Goal: Check status: Check status

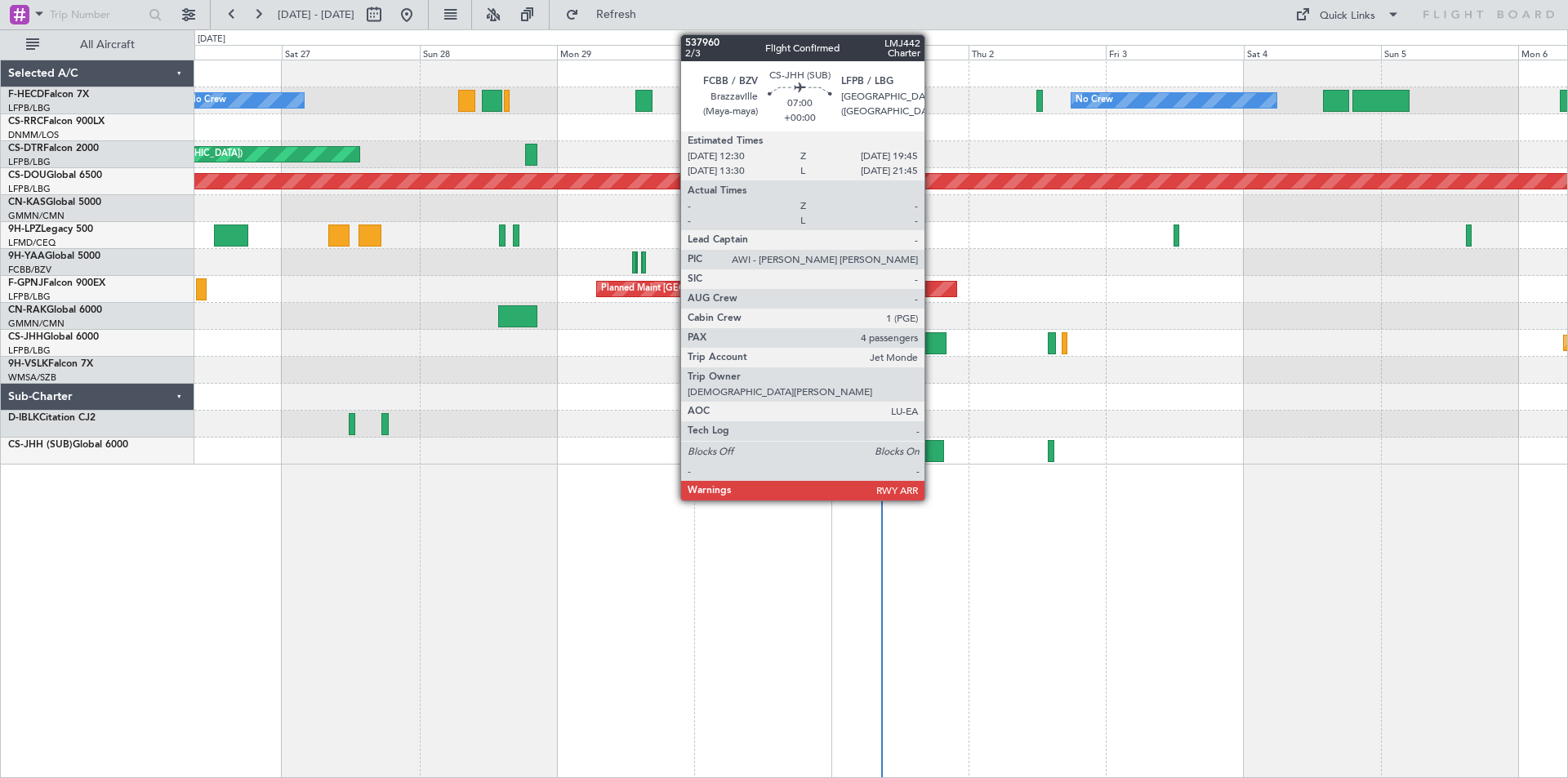
click at [930, 454] on div at bounding box center [923, 451] width 42 height 22
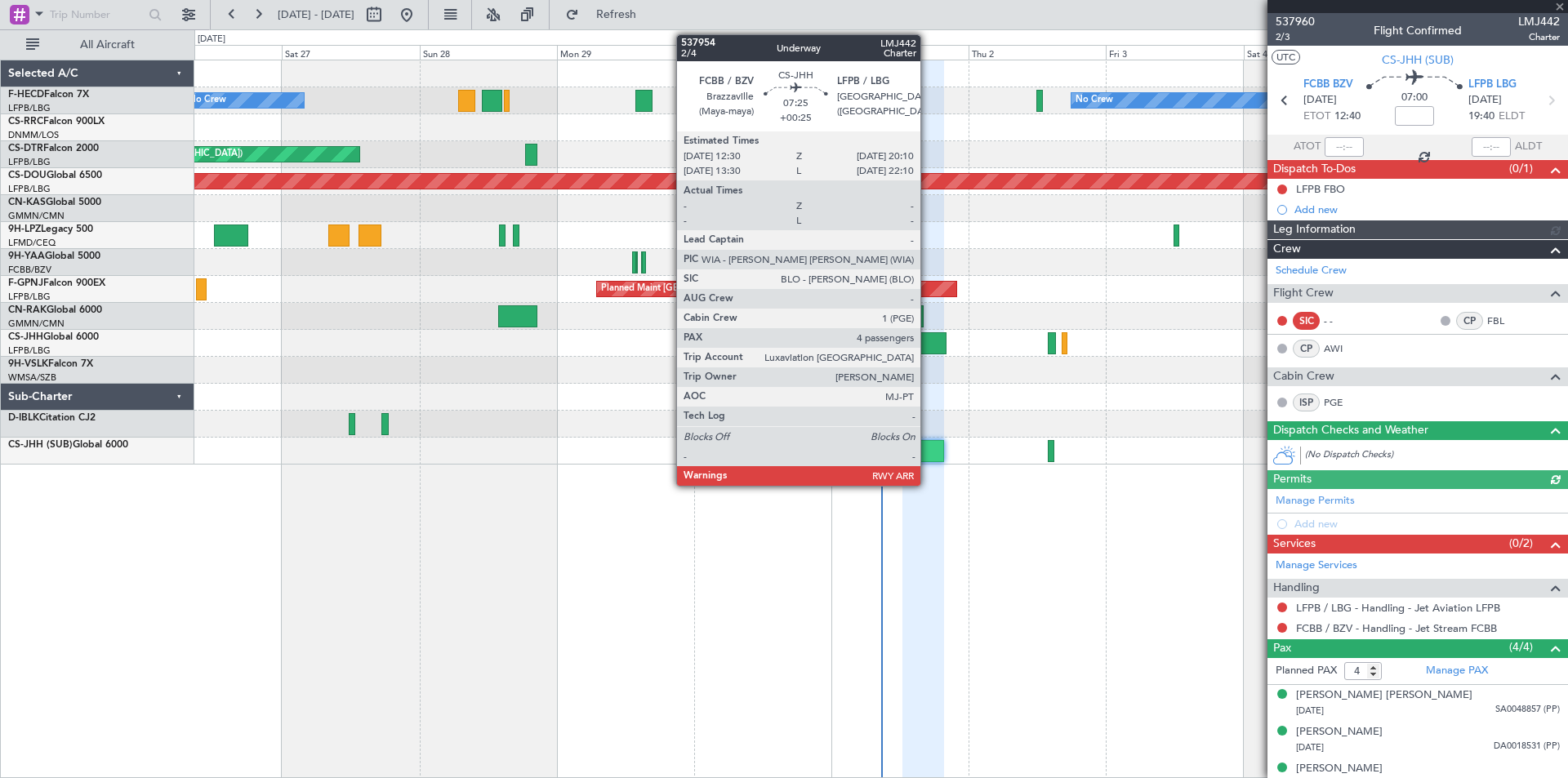
click at [927, 350] on div at bounding box center [924, 343] width 44 height 22
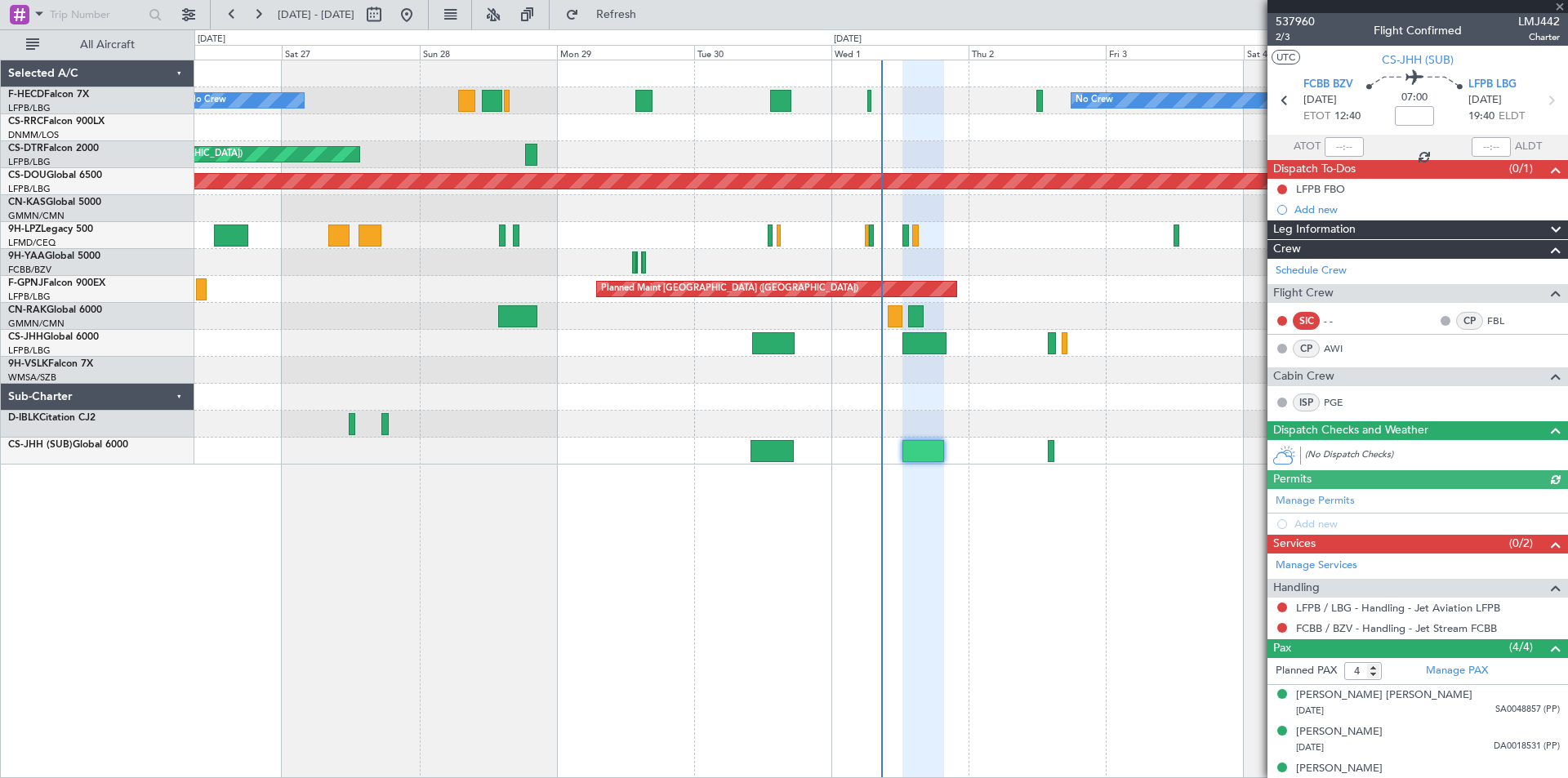
click at [921, 346] on div at bounding box center [924, 343] width 44 height 22
type input "+00:25"
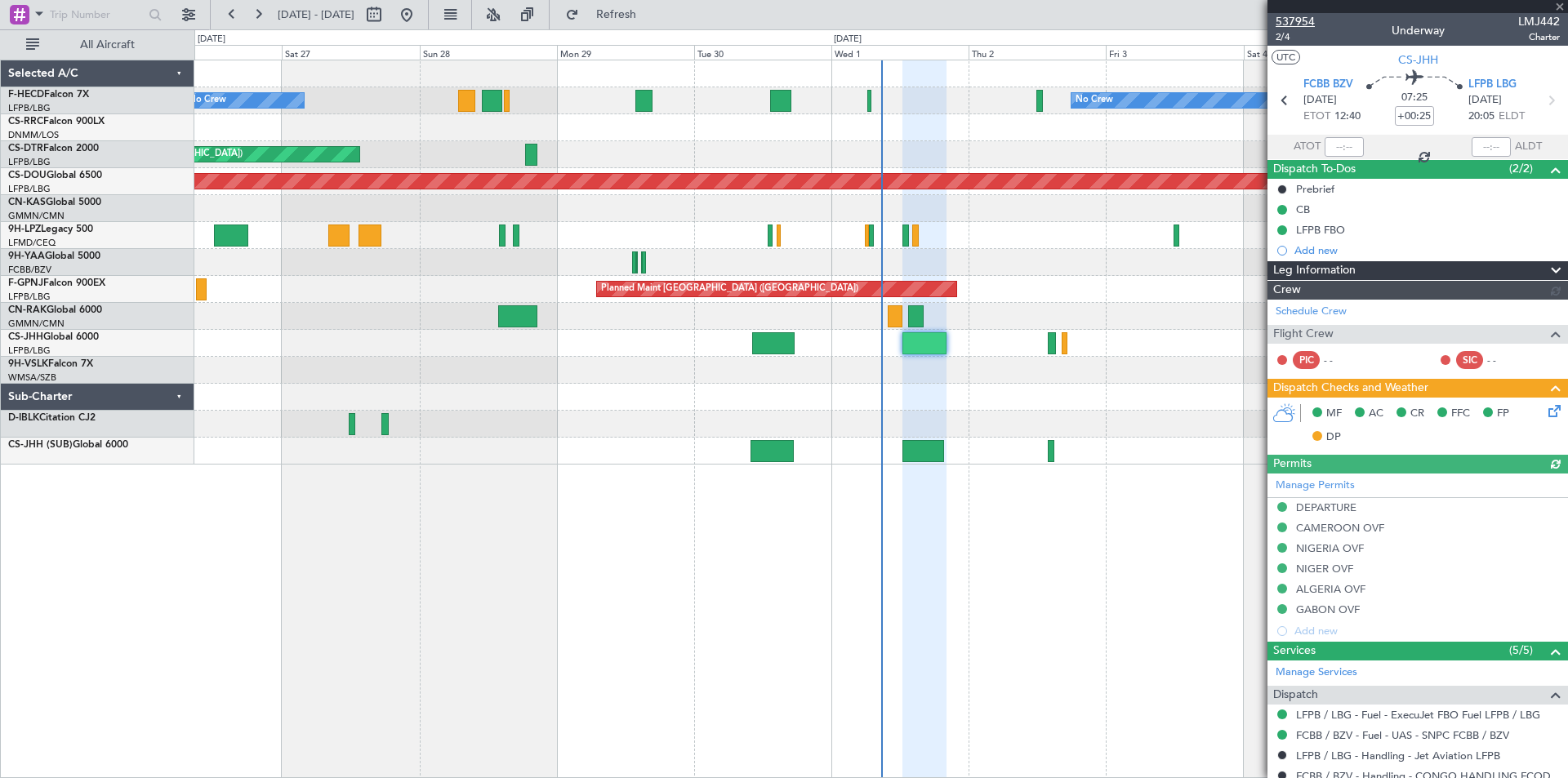
click at [1284, 21] on span "537954" at bounding box center [1295, 21] width 39 height 17
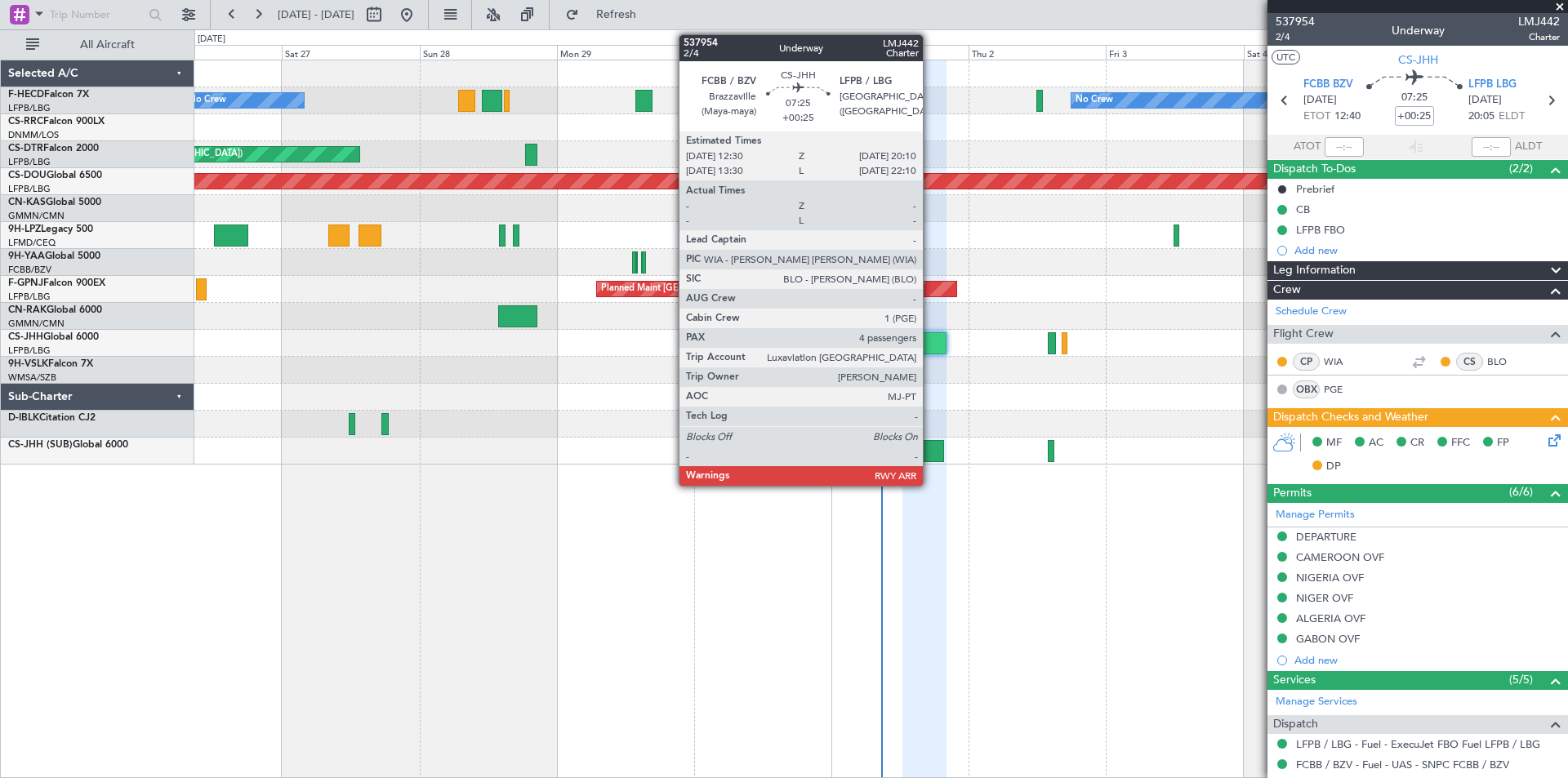
click at [930, 336] on div at bounding box center [924, 343] width 44 height 22
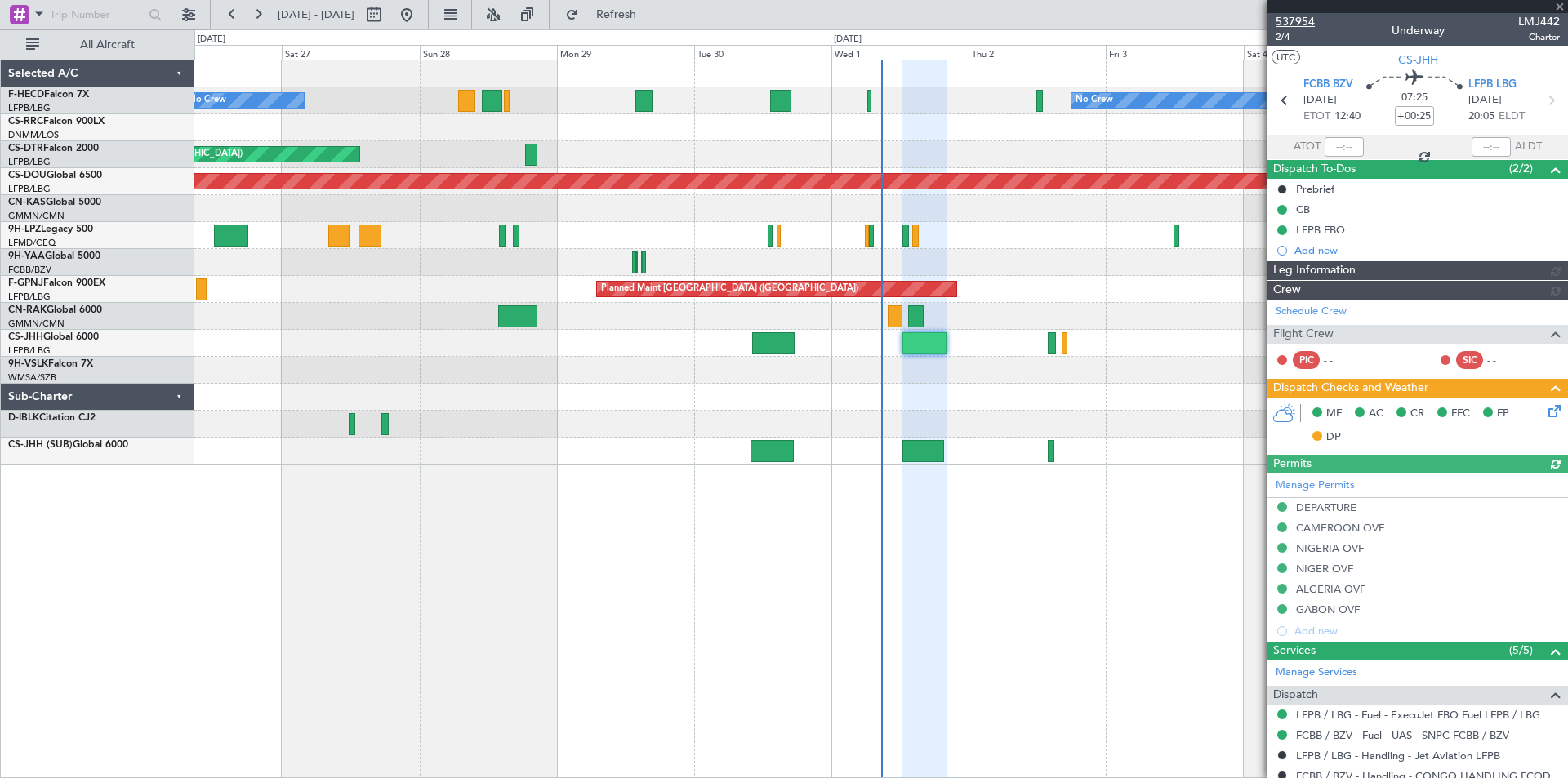
click at [1284, 15] on span "537954" at bounding box center [1295, 21] width 39 height 17
